Goal: Navigation & Orientation: Find specific page/section

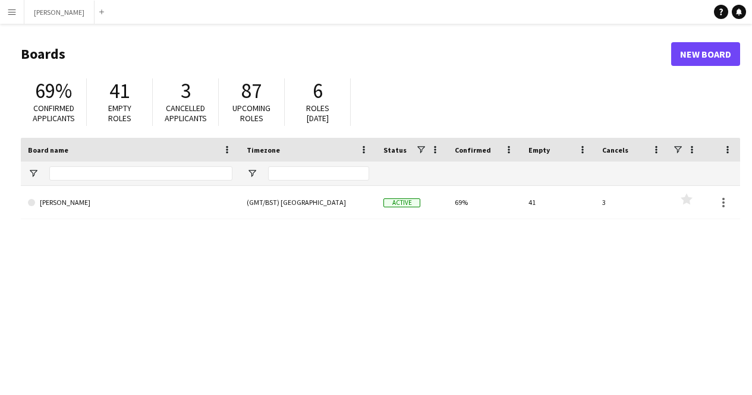
click at [14, 23] on button "Menu" at bounding box center [12, 12] width 24 height 24
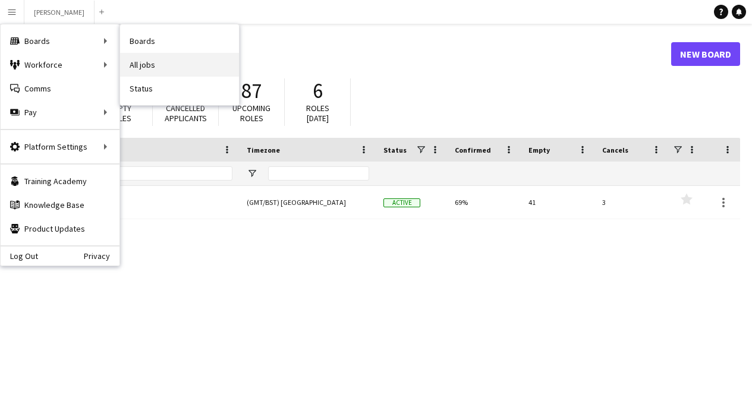
click at [149, 66] on link "All jobs" at bounding box center [179, 65] width 119 height 24
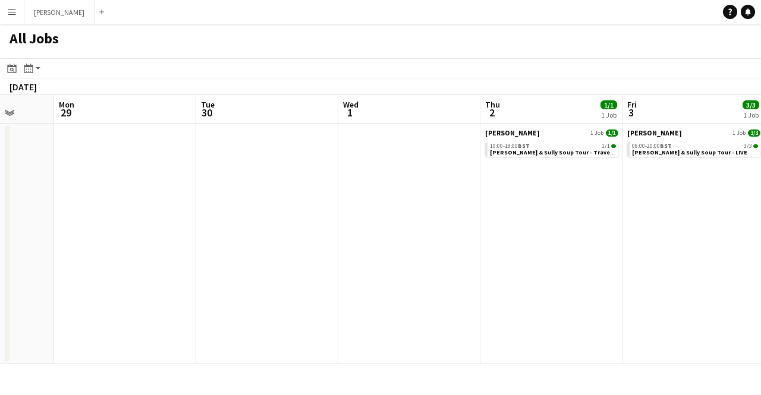
scroll to position [0, 297]
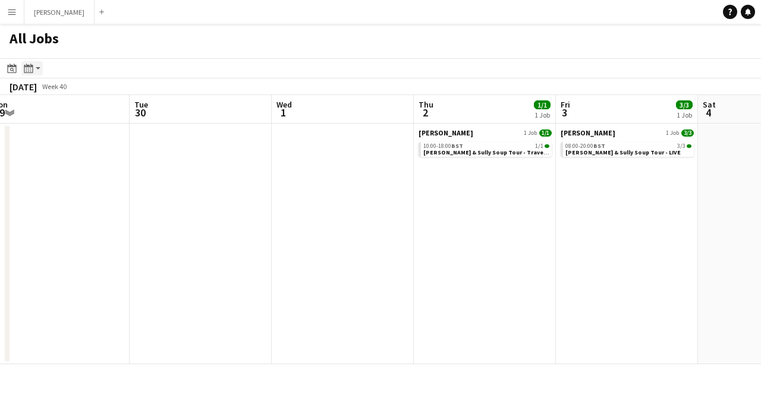
click at [24, 71] on icon at bounding box center [28, 69] width 9 height 10
click at [52, 140] on div "Day view by Board Day view by Job Month view" at bounding box center [64, 111] width 84 height 71
click at [52, 134] on link "Month view" at bounding box center [63, 132] width 65 height 11
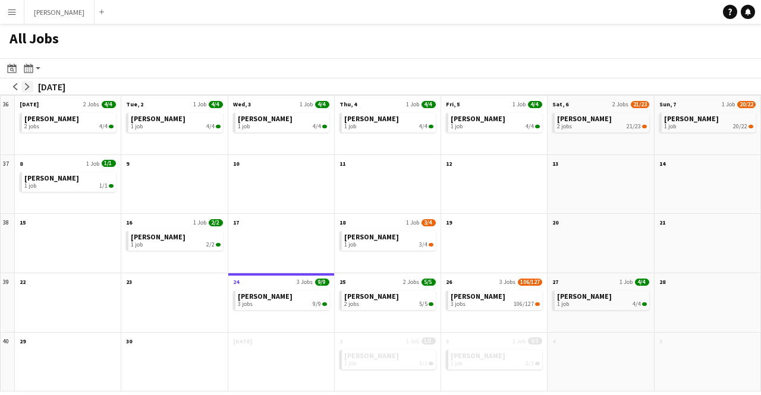
click at [27, 87] on app-icon "arrow-right" at bounding box center [27, 86] width 7 height 7
